Goal: Task Accomplishment & Management: Manage account settings

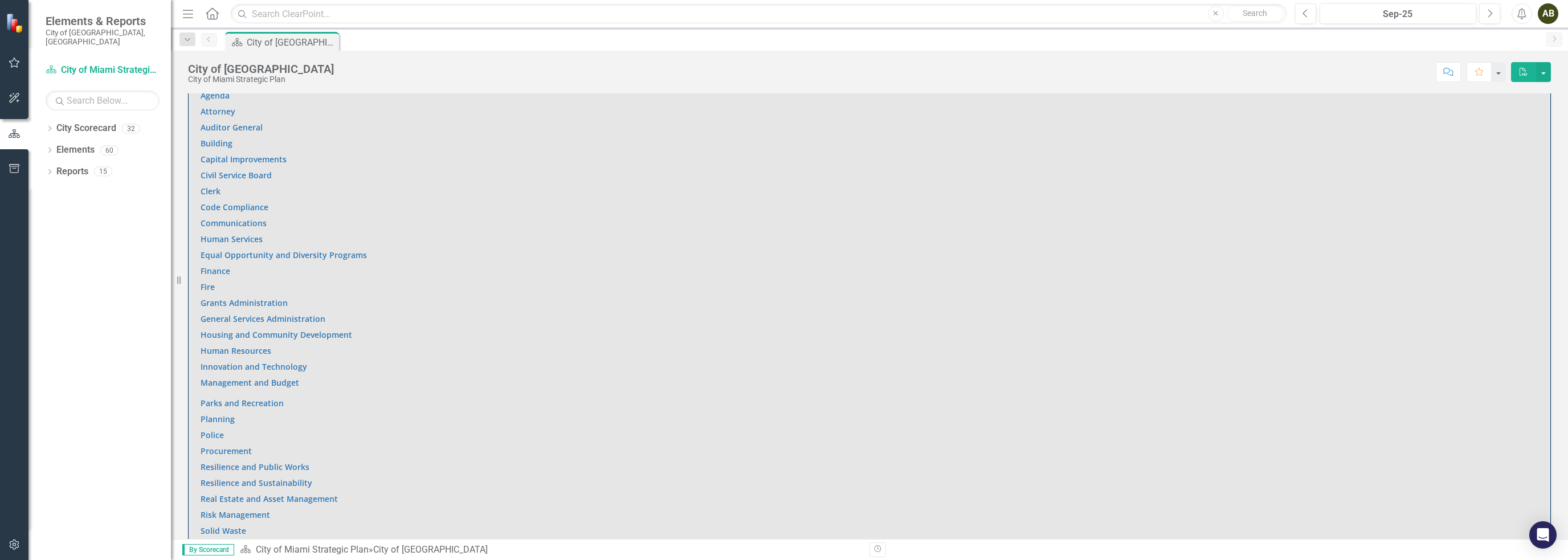
scroll to position [741, 0]
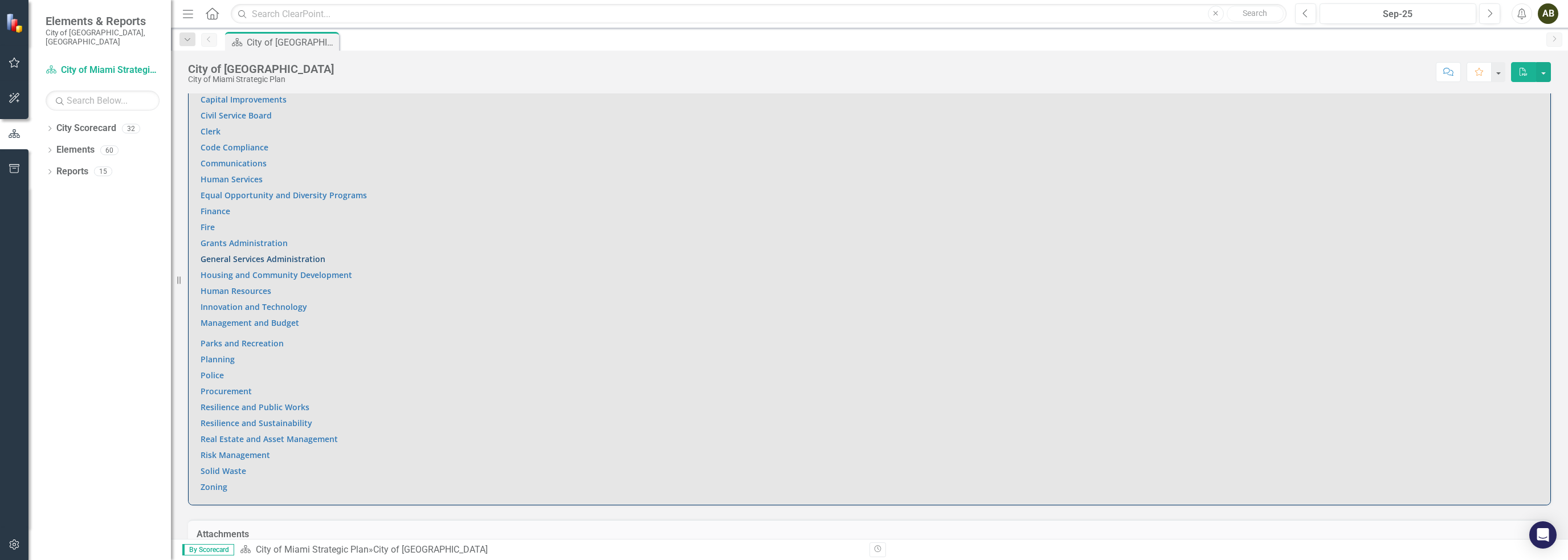
click at [303, 257] on link "General Services Administration" at bounding box center [262, 259] width 125 height 11
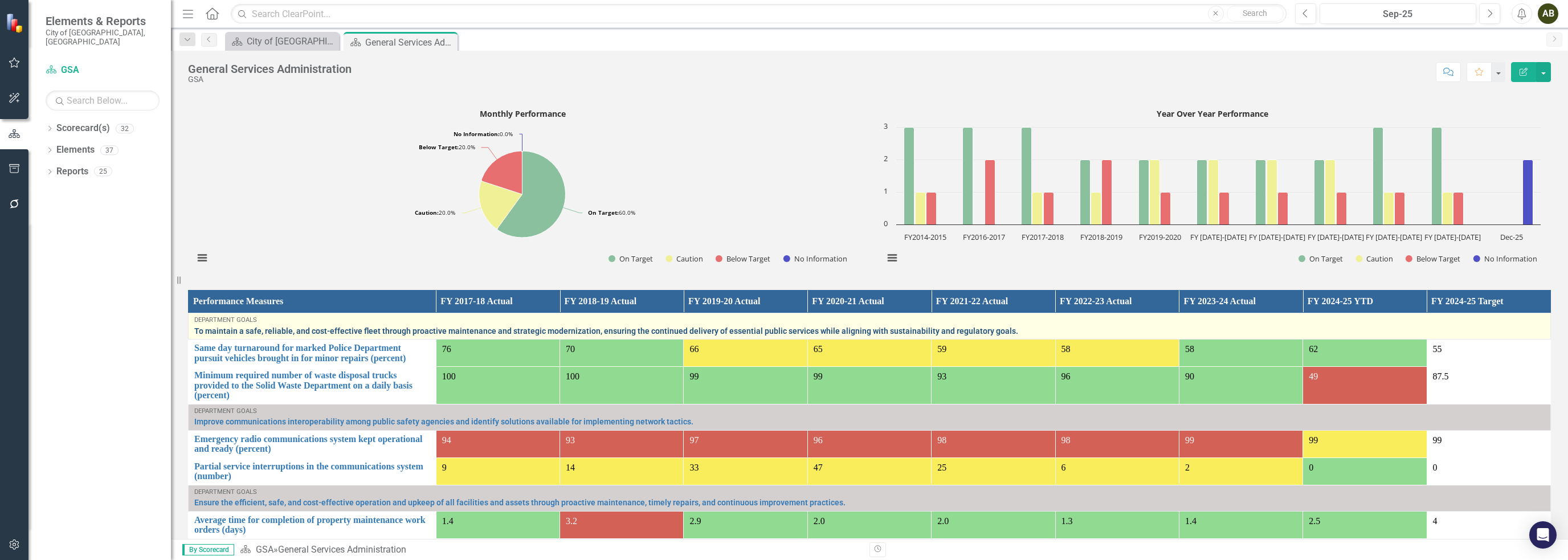
scroll to position [570, 0]
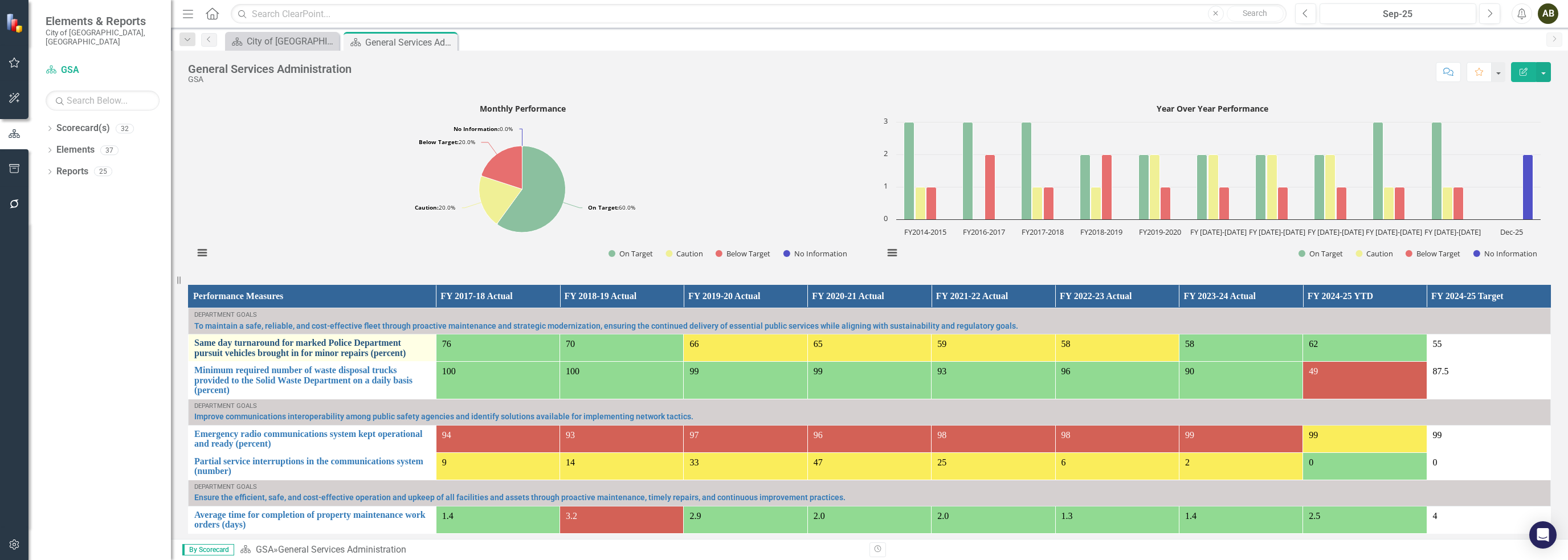
click at [358, 355] on link "Same day turnaround for marked Police Department pursuit vehicles brought in fo…" at bounding box center [312, 348] width 236 height 20
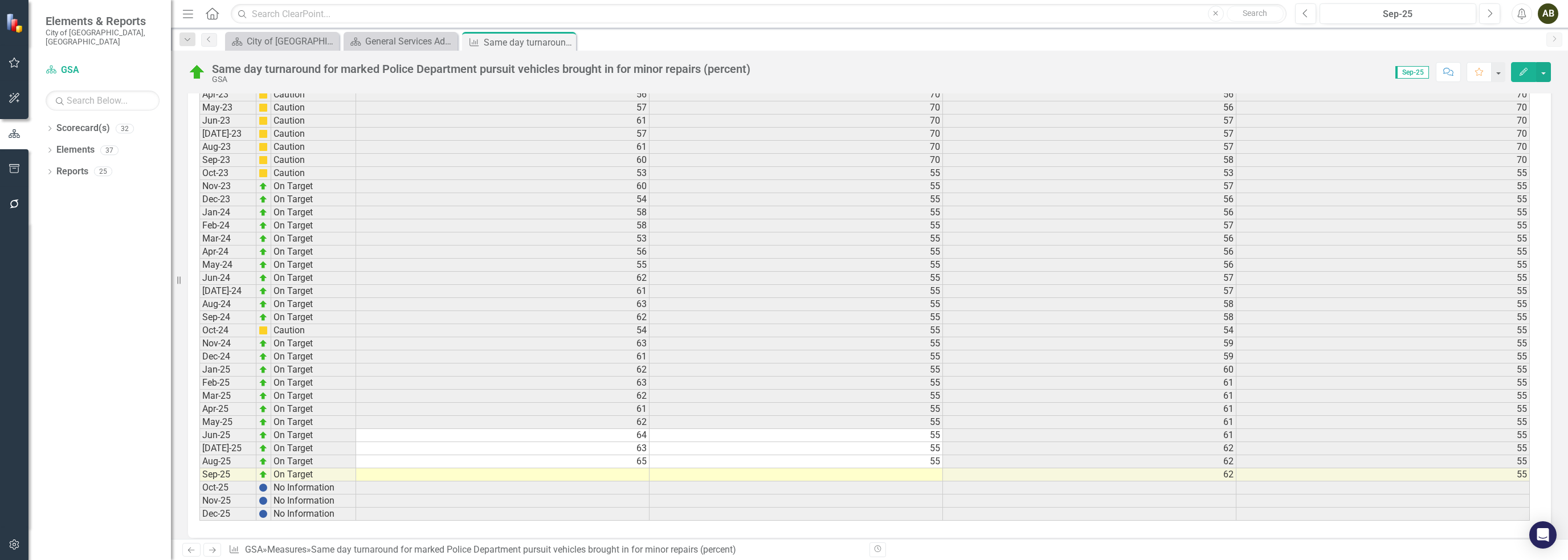
scroll to position [1440, 0]
click at [929, 461] on td at bounding box center [796, 467] width 293 height 13
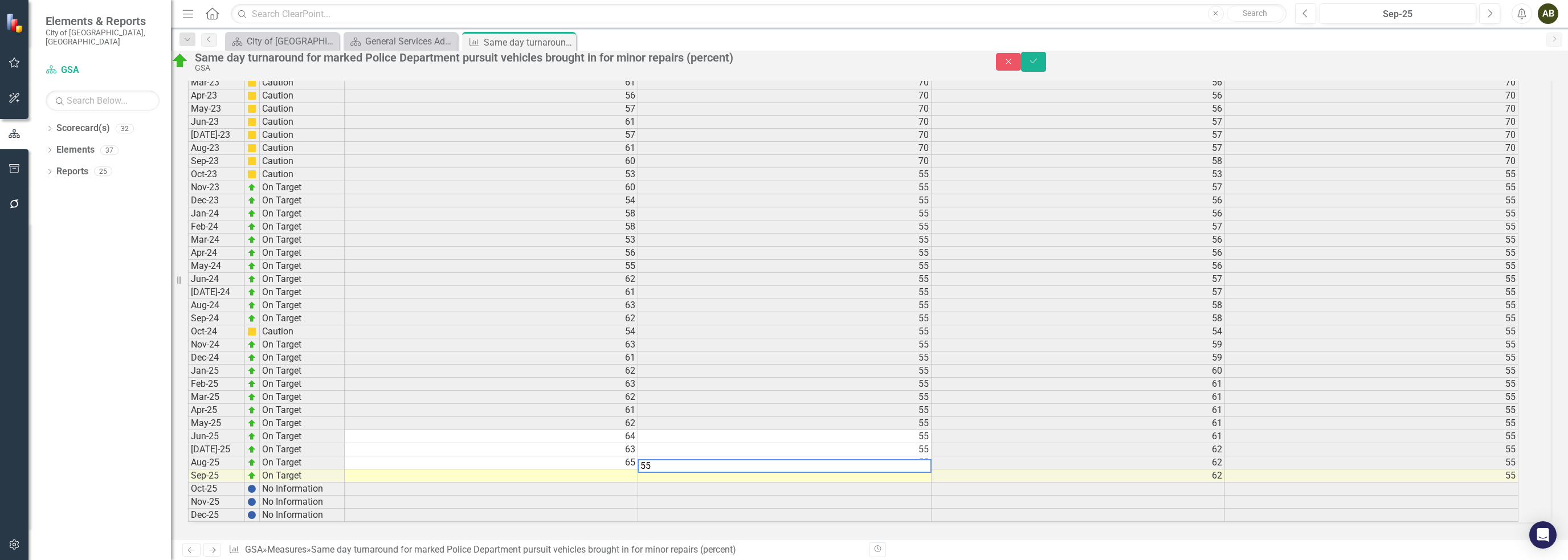
type textarea "55"
click at [632, 469] on td at bounding box center [491, 475] width 293 height 13
type textarea "68"
click at [1039, 65] on icon "Save" at bounding box center [1034, 60] width 11 height 8
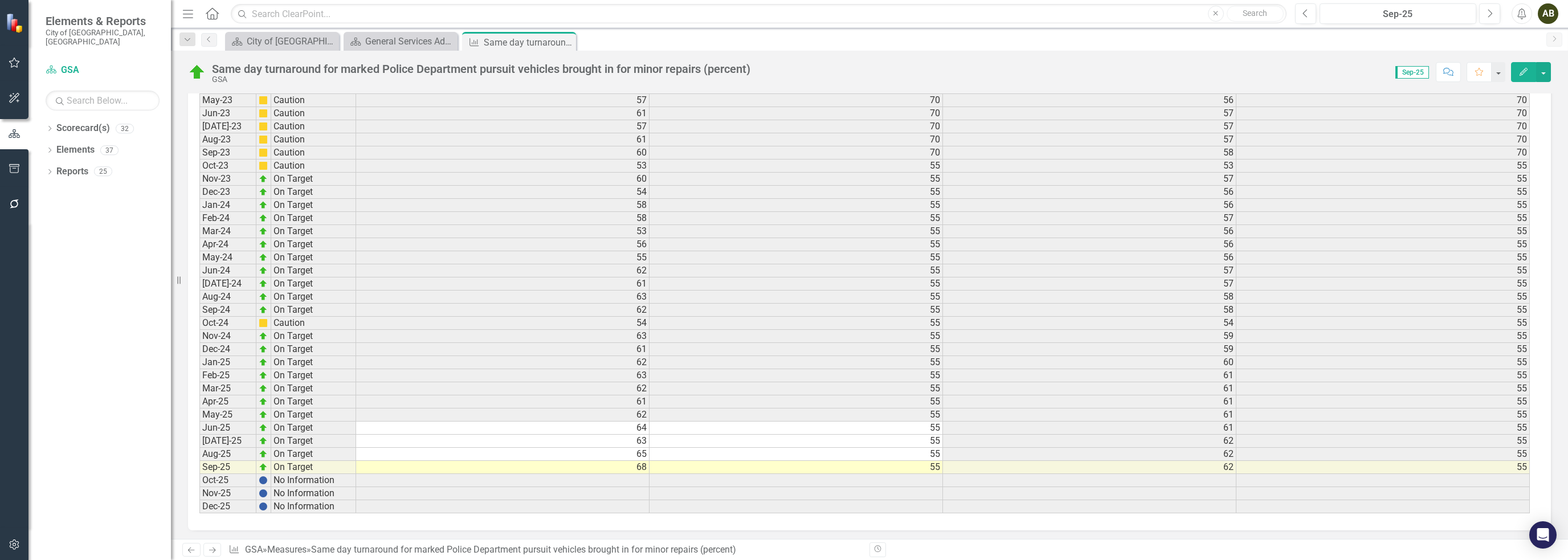
click at [211, 552] on icon "Next" at bounding box center [212, 550] width 10 height 8
